Goal: Task Accomplishment & Management: Manage account settings

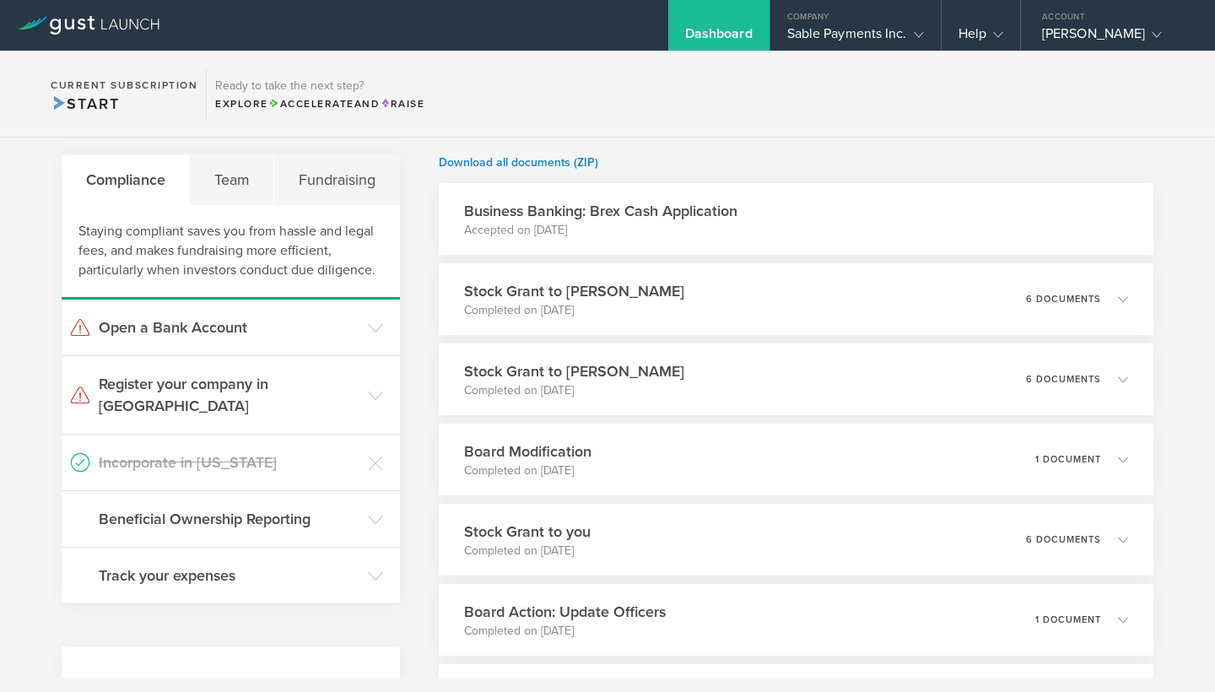
scroll to position [314, 0]
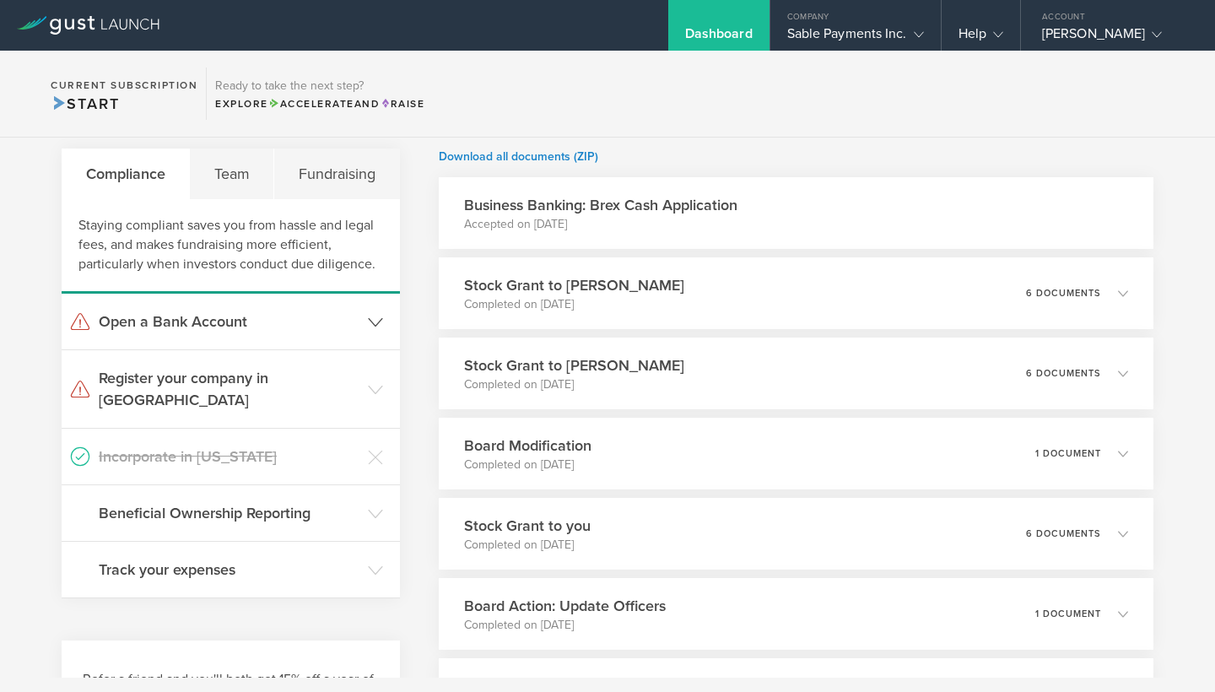
click at [376, 327] on icon at bounding box center [375, 322] width 15 height 15
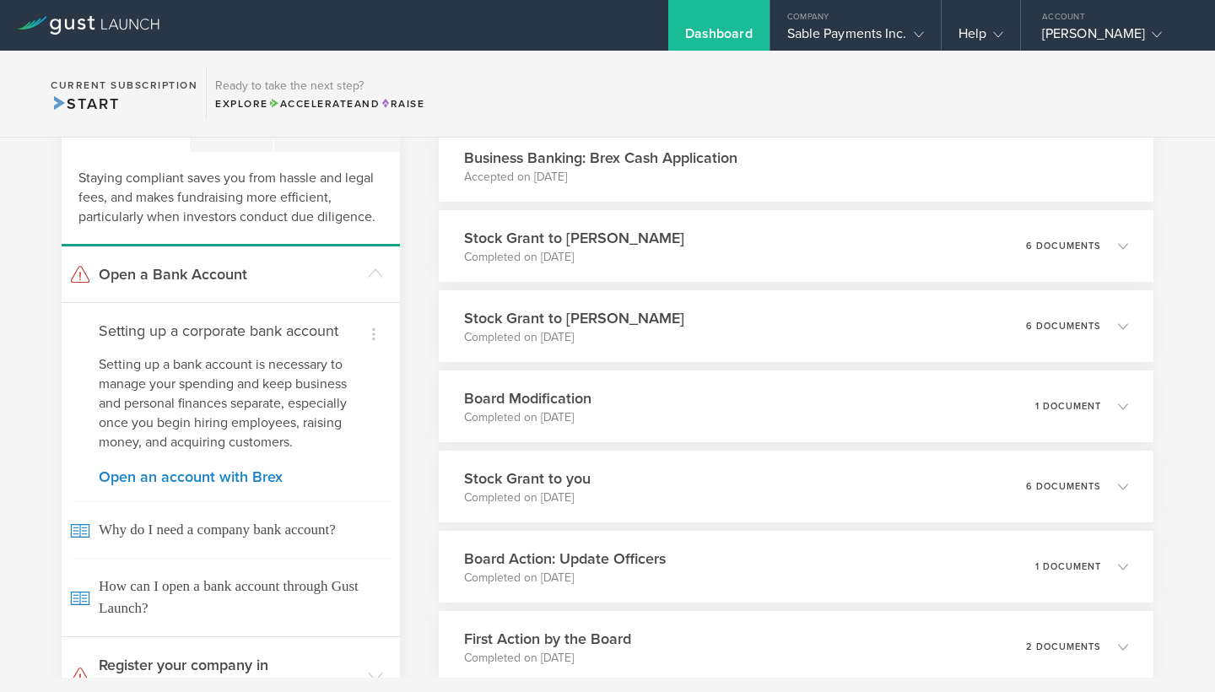
scroll to position [362, 0]
click at [379, 267] on icon at bounding box center [375, 272] width 15 height 15
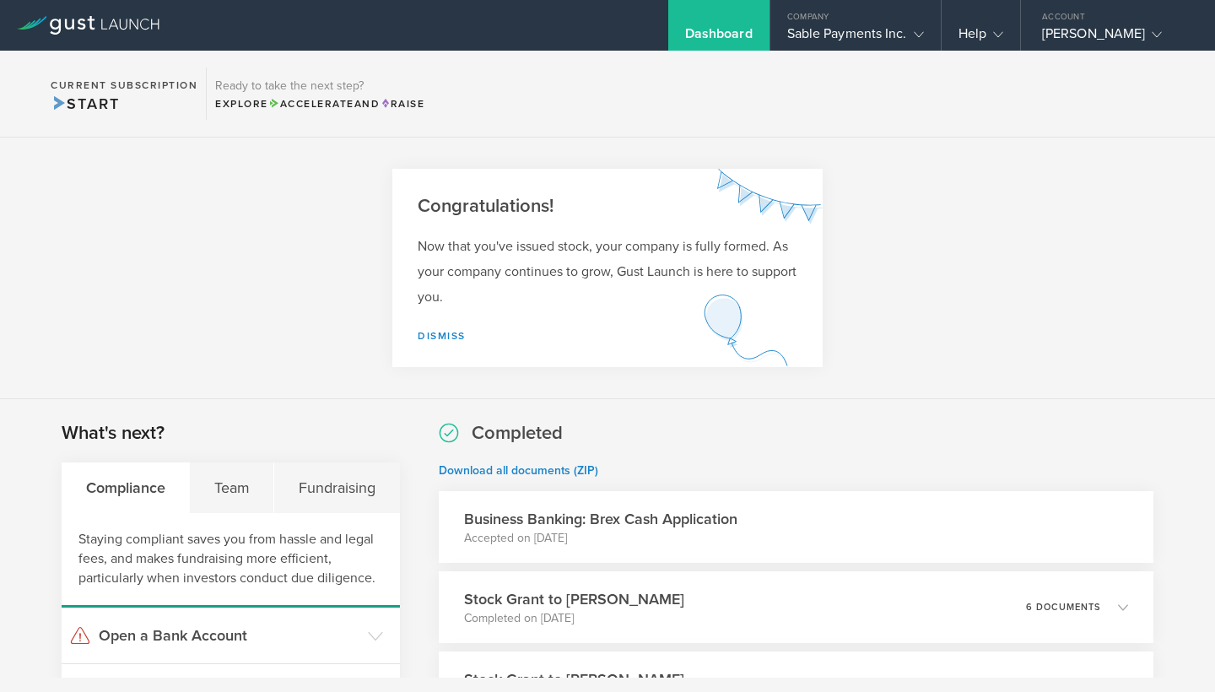
scroll to position [0, 0]
click at [230, 487] on div "Team" at bounding box center [232, 487] width 84 height 51
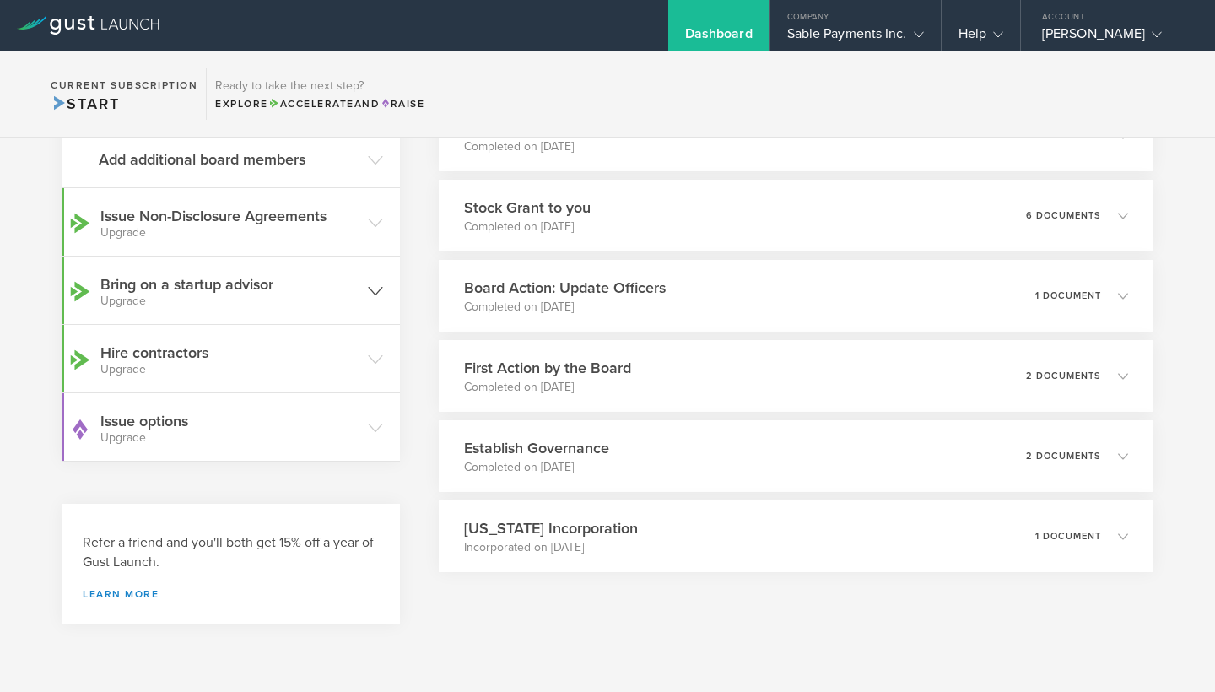
click at [382, 292] on icon at bounding box center [375, 291] width 15 height 15
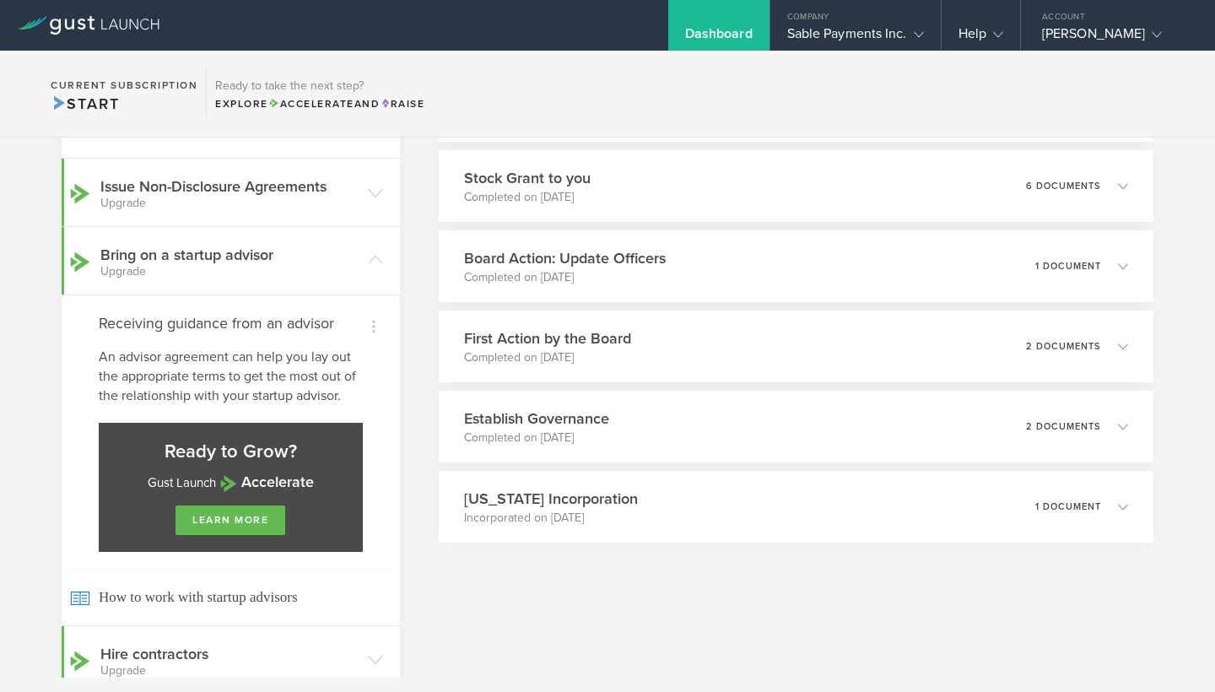
scroll to position [689, 0]
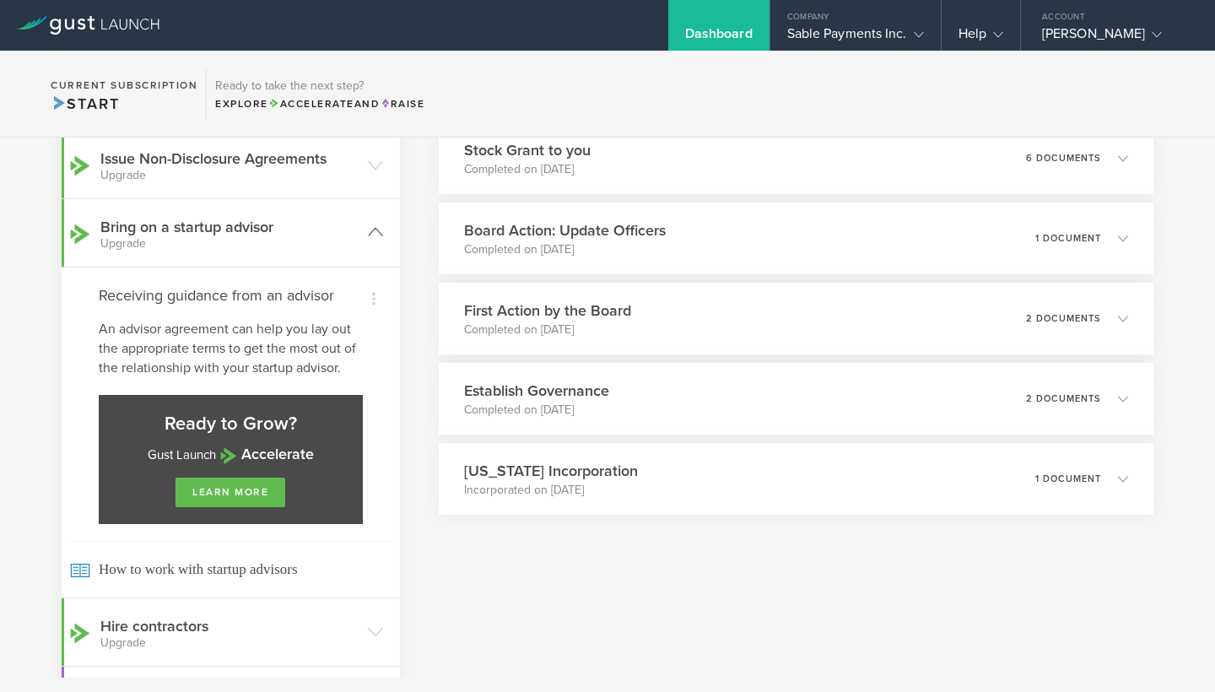
click at [377, 231] on icon at bounding box center [375, 231] width 15 height 15
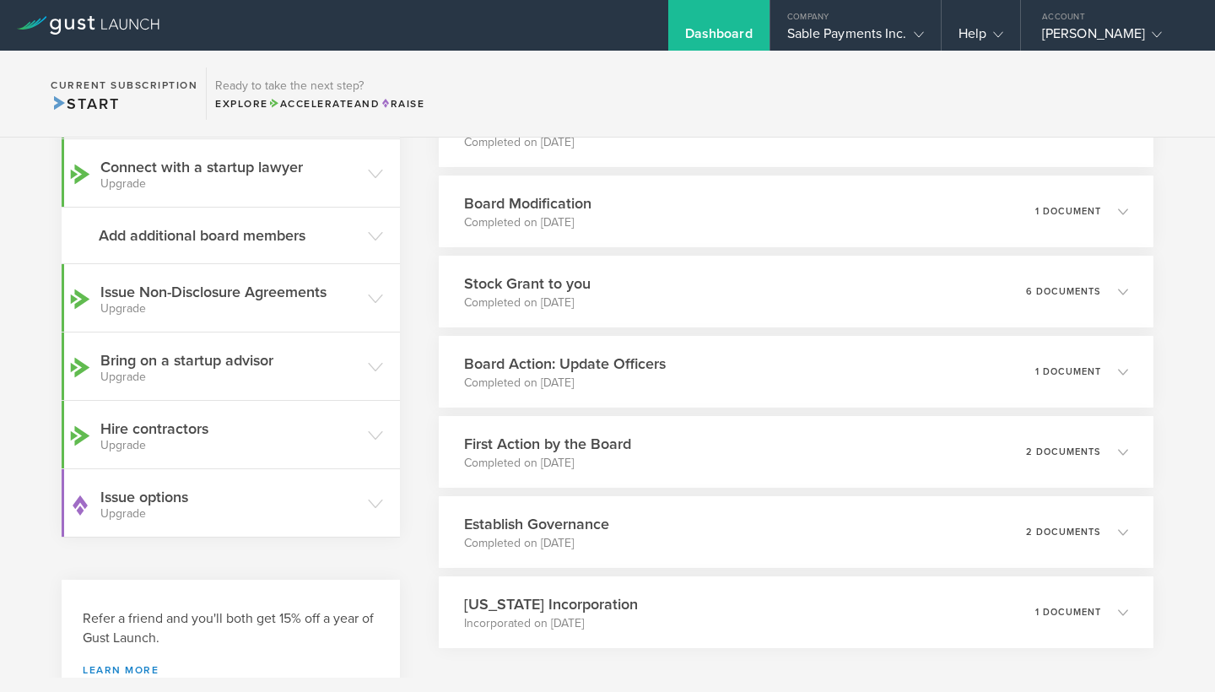
scroll to position [524, 0]
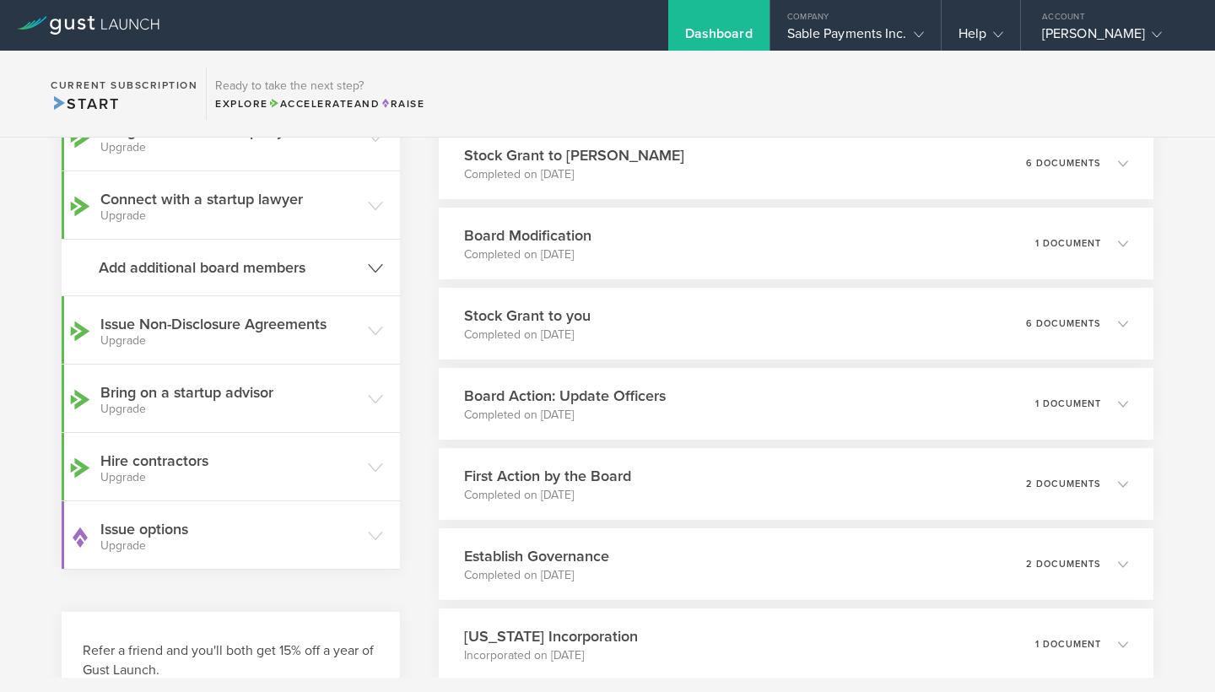
click at [371, 269] on icon at bounding box center [375, 268] width 15 height 15
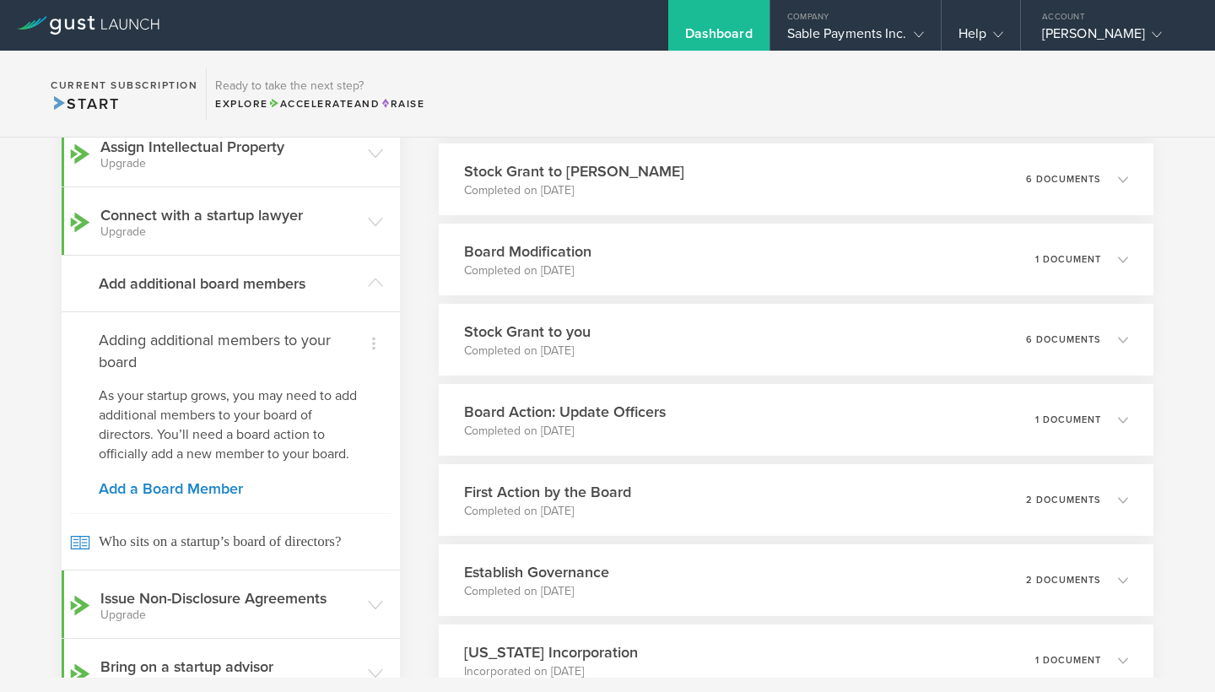
scroll to position [513, 0]
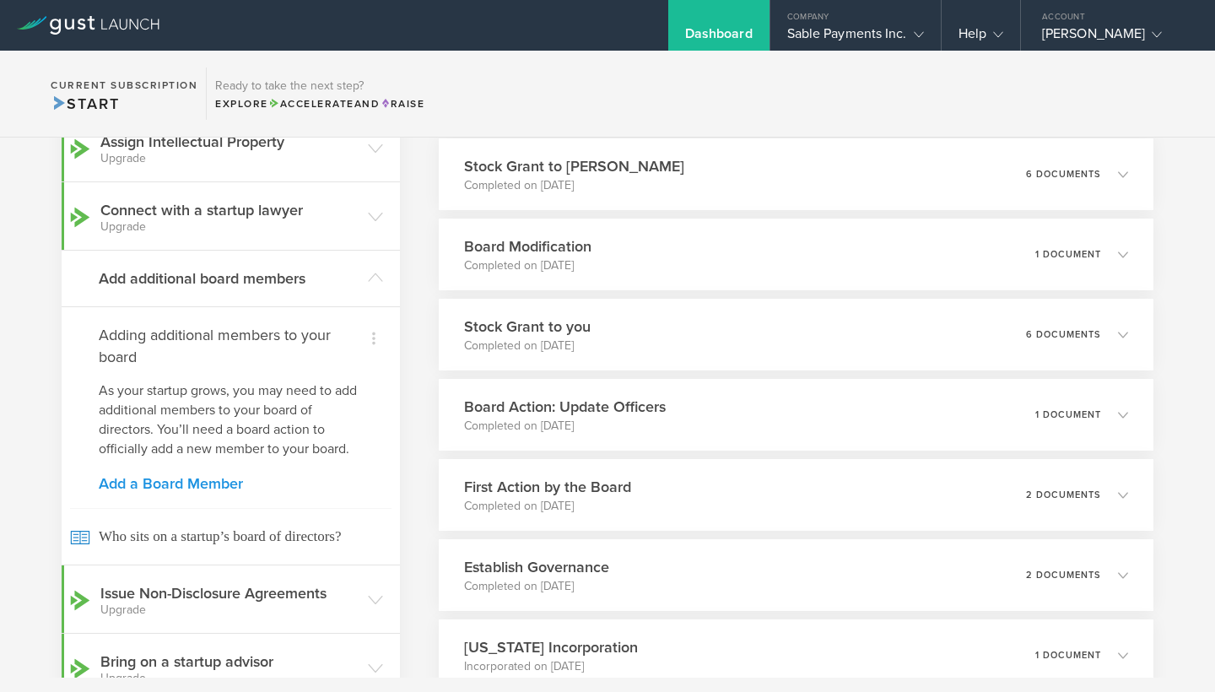
click at [200, 487] on link "Add a Board Member" at bounding box center [231, 483] width 264 height 15
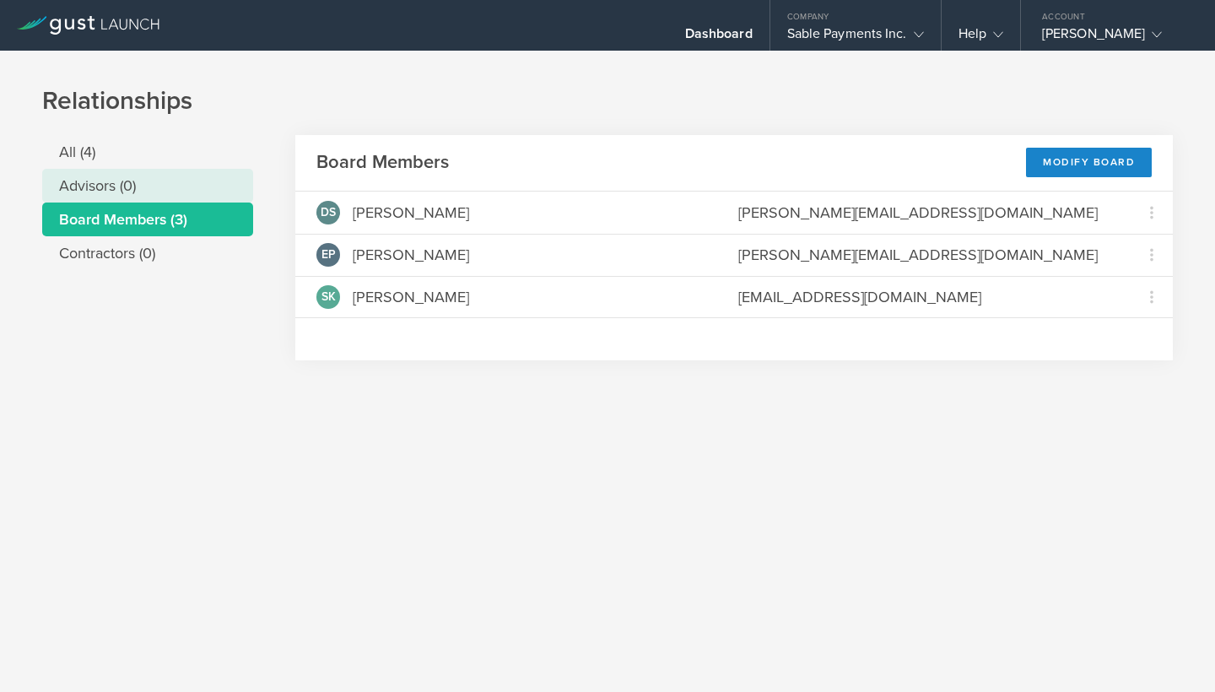
click at [112, 184] on li "Advisors (0)" at bounding box center [147, 186] width 211 height 34
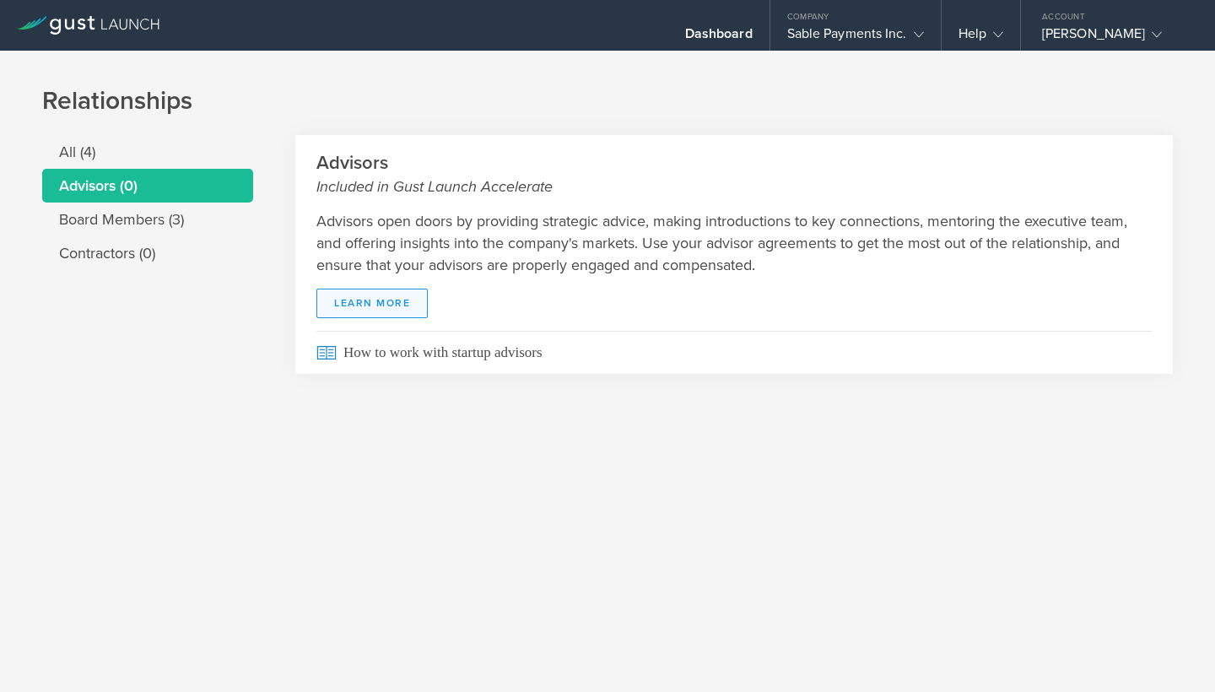
click at [391, 301] on link "Learn More" at bounding box center [371, 304] width 111 height 30
